Goal: Check status: Check status

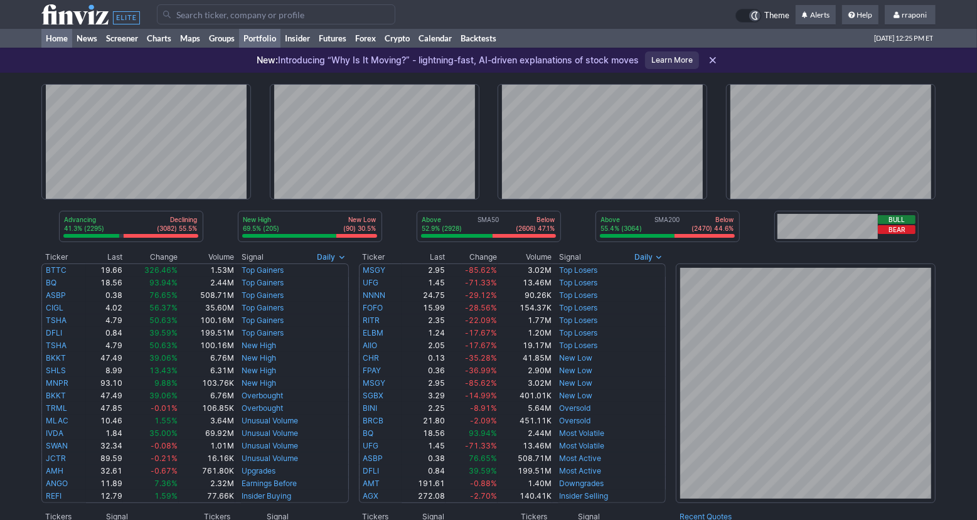
click at [277, 38] on link "Portfolio" at bounding box center [259, 38] width 41 height 19
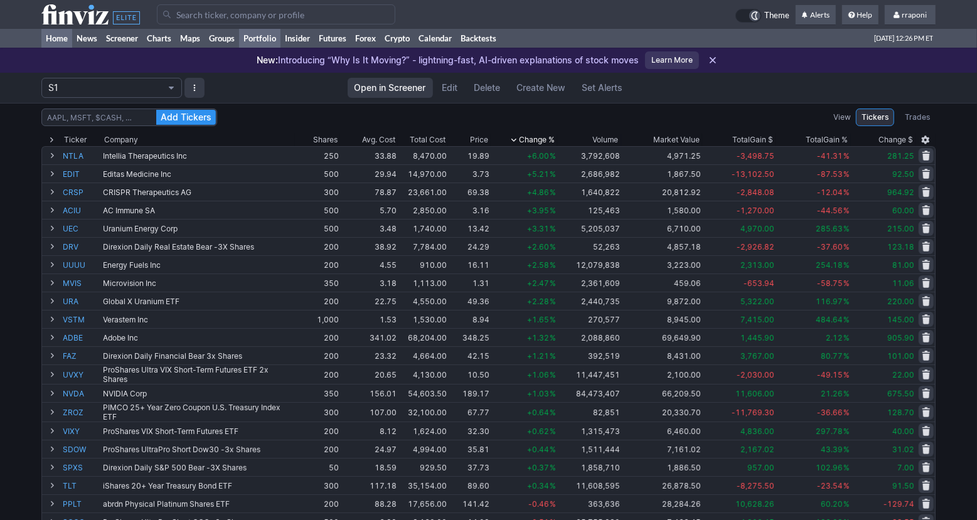
click at [56, 43] on link "Home" at bounding box center [56, 38] width 31 height 19
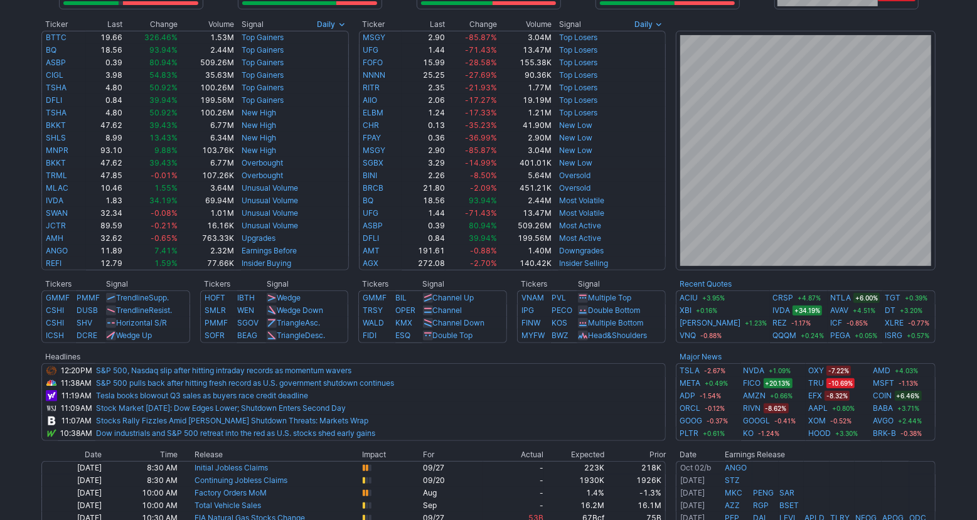
scroll to position [110, 0]
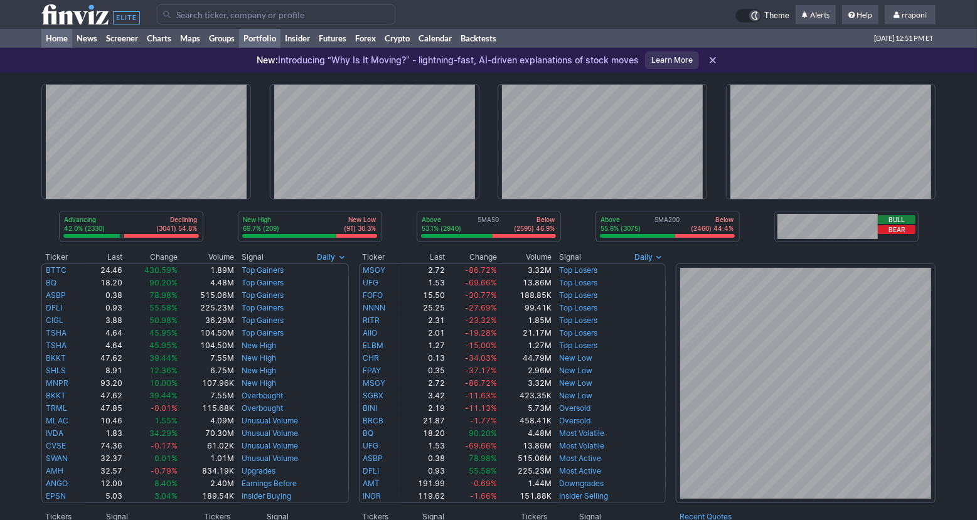
click at [259, 35] on link "Portfolio" at bounding box center [259, 38] width 41 height 19
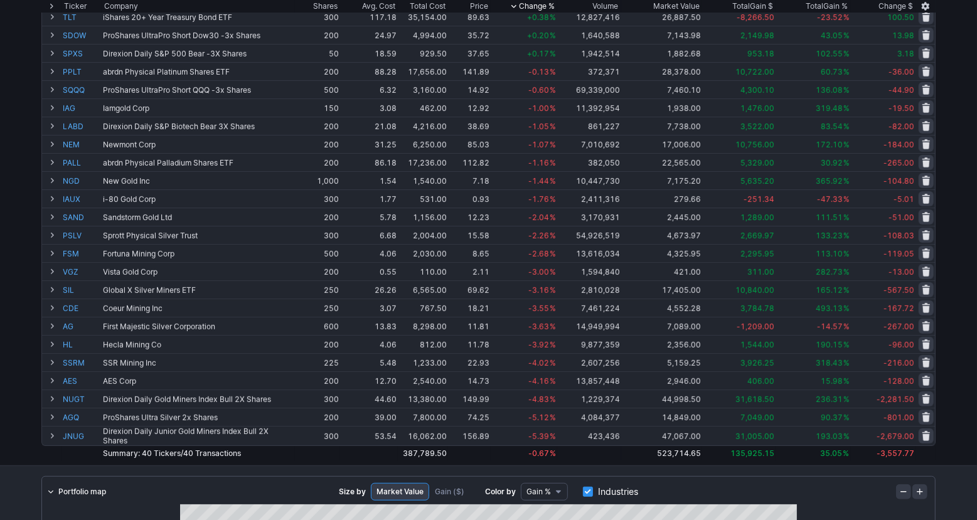
scroll to position [439, 0]
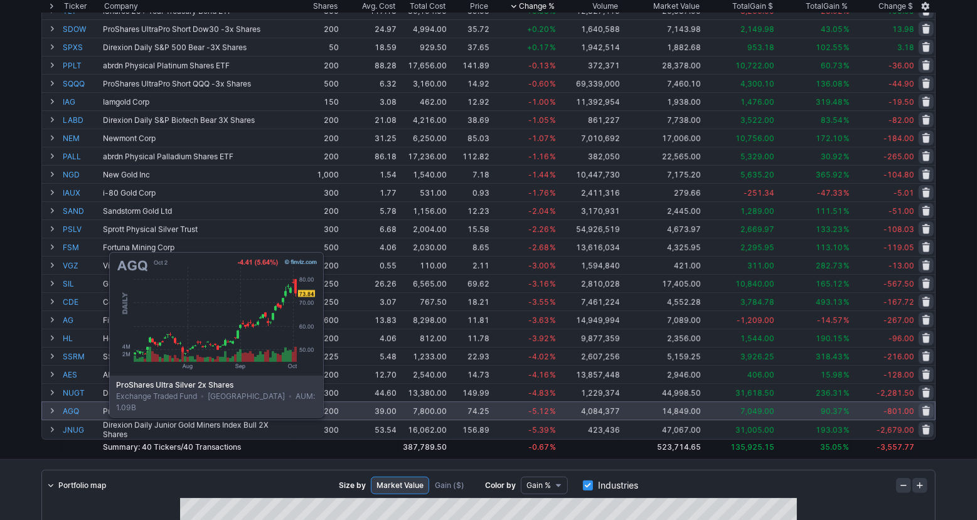
click at [78, 415] on link "AGQ" at bounding box center [82, 411] width 38 height 18
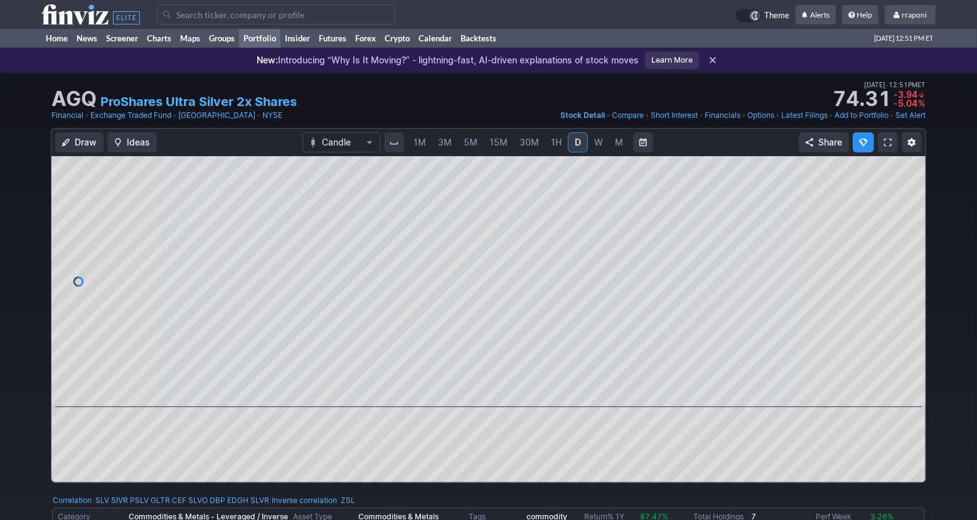
click at [268, 37] on link "Portfolio" at bounding box center [259, 38] width 41 height 19
